Goal: Information Seeking & Learning: Learn about a topic

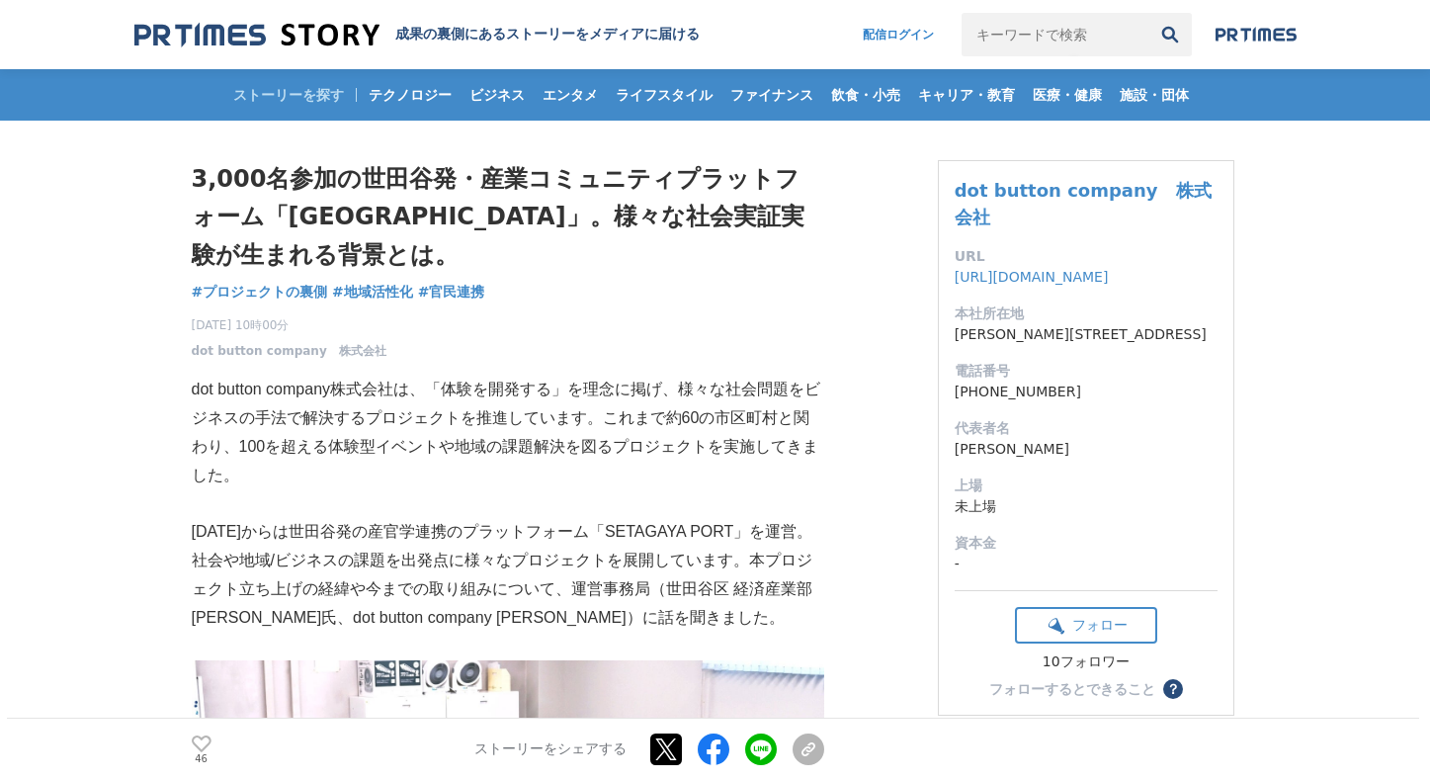
click at [557, 525] on p "[DATE]からは世田谷発の産官学連携のプラットフォーム「SETAGAYA PORT」を運営。社会や地域/ビジネスの課題を出発点に様々なプロジェクトを展開して…" at bounding box center [508, 575] width 633 height 114
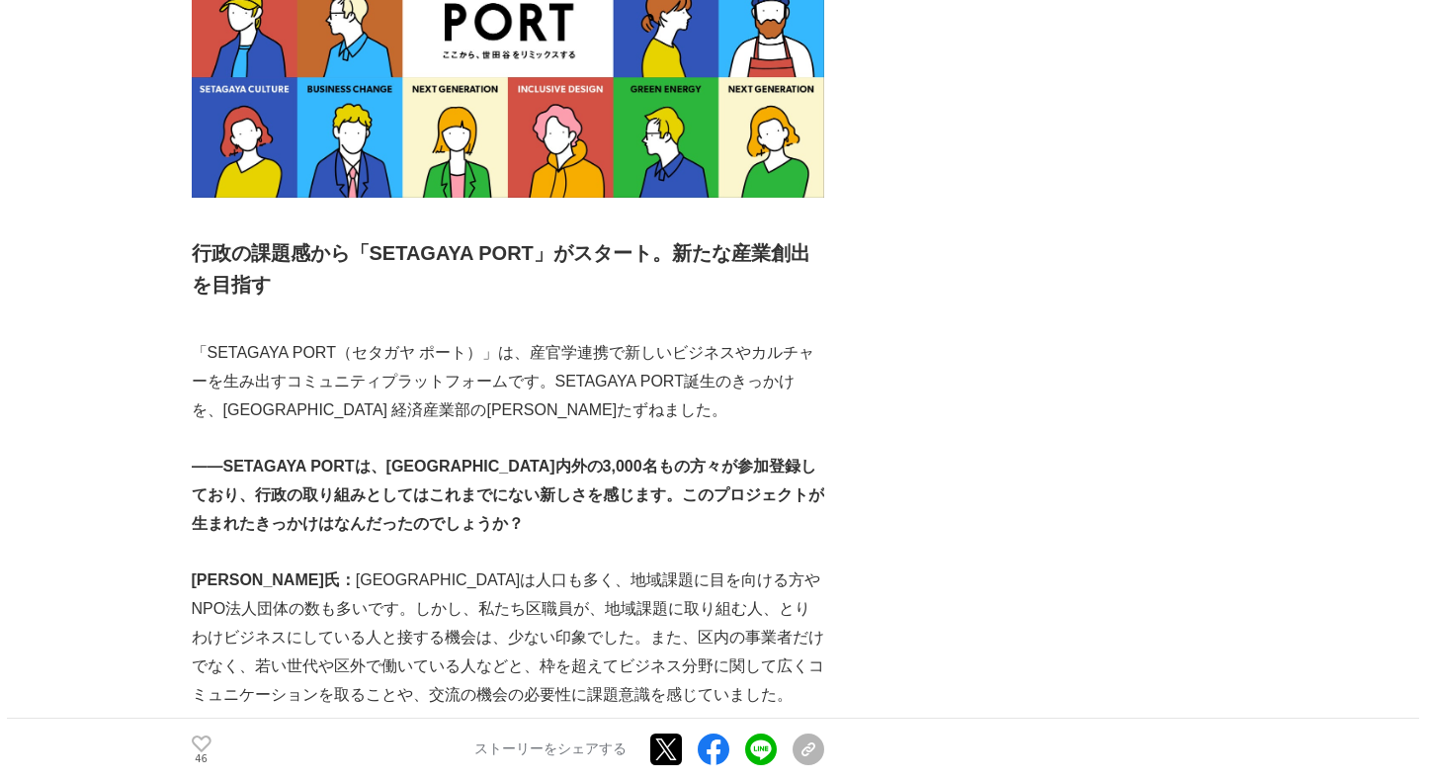
scroll to position [1283, 0]
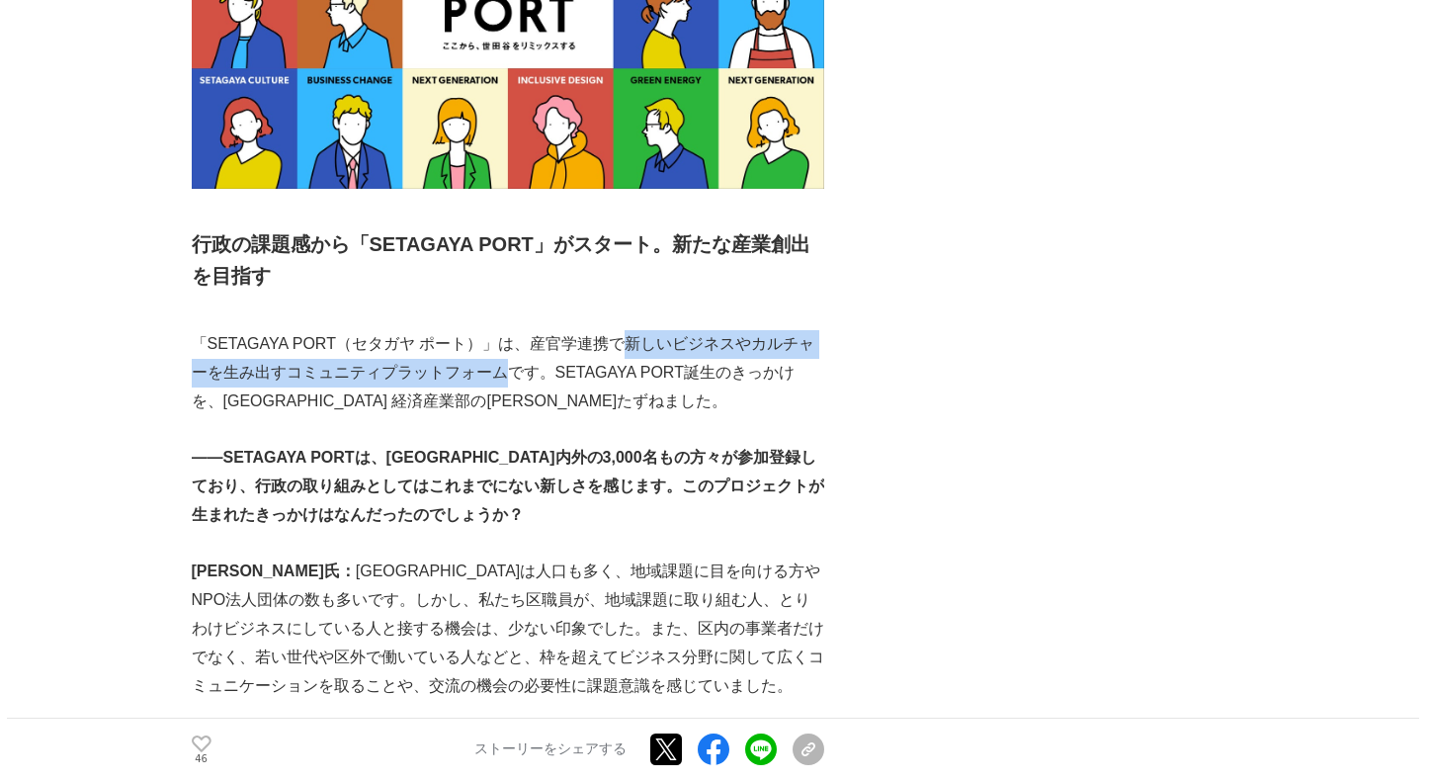
drag, startPoint x: 614, startPoint y: 344, endPoint x: 487, endPoint y: 380, distance: 131.4
click at [487, 380] on p "「SETAGAYA PORT（セタガヤ ポート）」は、産官学連携で新しいビジネスやカルチャーを生み出すコミュニティプラットフォームです。SETAGAYA PO…" at bounding box center [508, 372] width 633 height 85
copy p "新しいビジネスやカルチャーを生み出すコミュニティプラットフォーム"
click at [487, 380] on p "「SETAGAYA PORT（セタガヤ ポート）」は、産官学連携で新しいビジネスやカルチャーを生み出すコミュニティプラットフォームです。SETAGAYA PO…" at bounding box center [508, 372] width 633 height 85
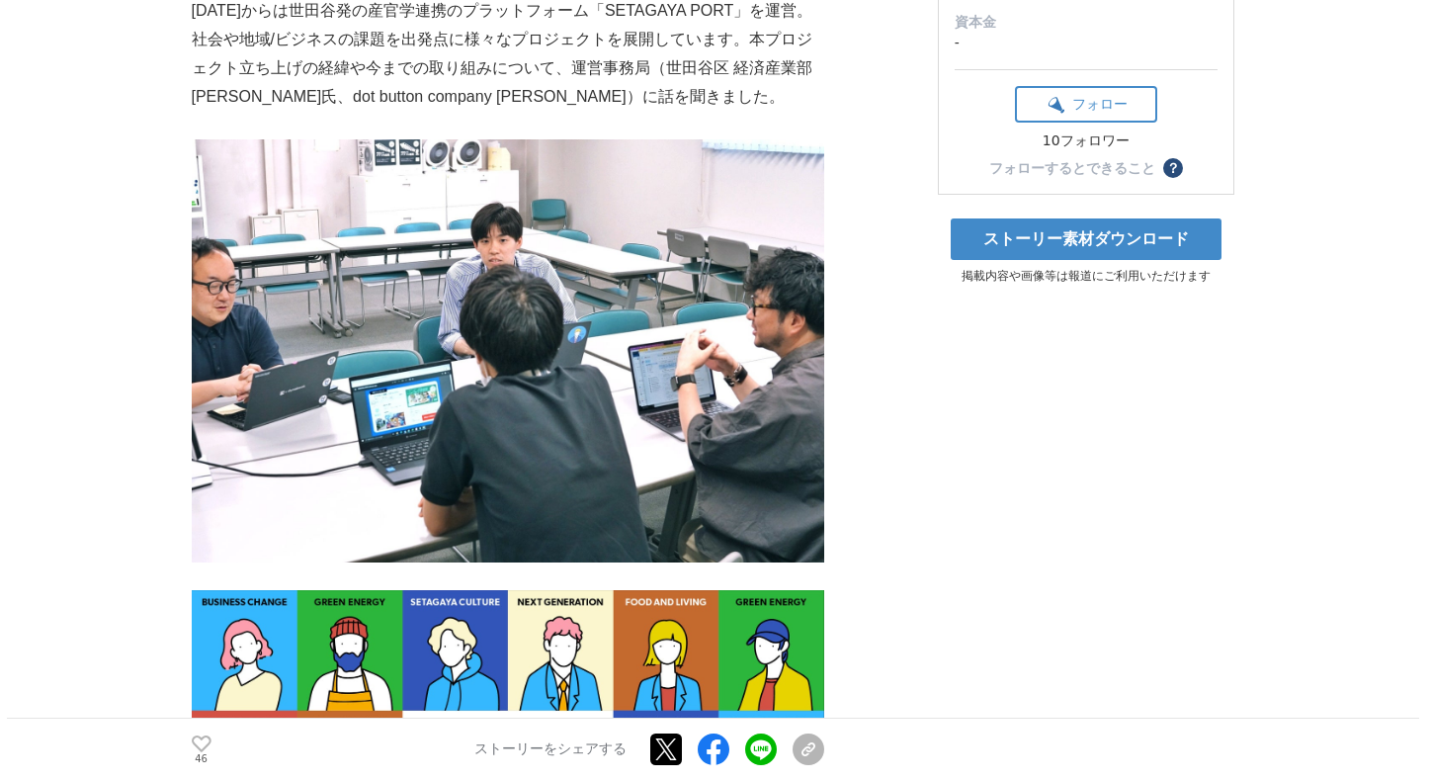
scroll to position [168, 0]
